Goal: Information Seeking & Learning: Learn about a topic

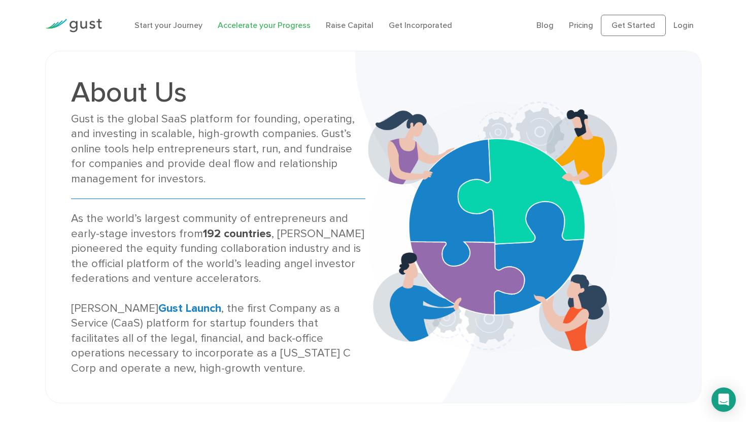
click at [264, 25] on link "Accelerate your Progress" at bounding box center [264, 25] width 93 height 10
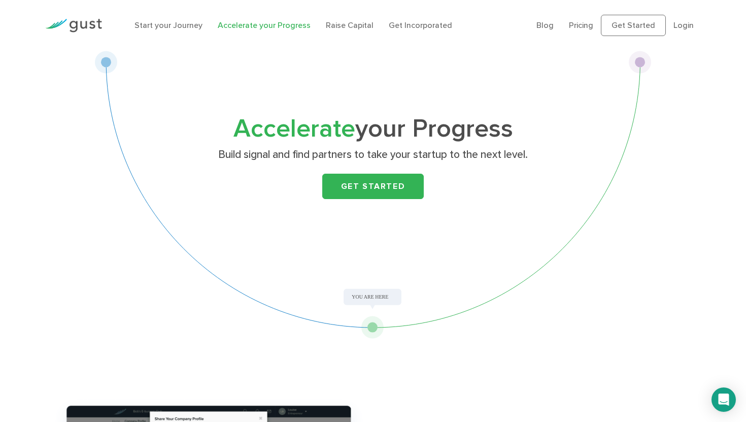
click at [179, 30] on li "Start your Journey" at bounding box center [168, 25] width 68 height 12
click at [588, 31] on ul "Blog FAQ Pricing Get Started Login Login" at bounding box center [618, 25] width 165 height 21
click at [588, 27] on link "Pricing" at bounding box center [581, 25] width 24 height 10
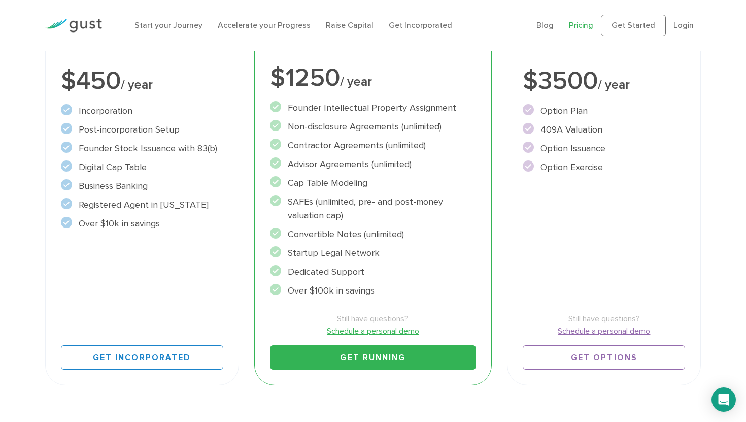
scroll to position [242, 0]
